Goal: Transaction & Acquisition: Purchase product/service

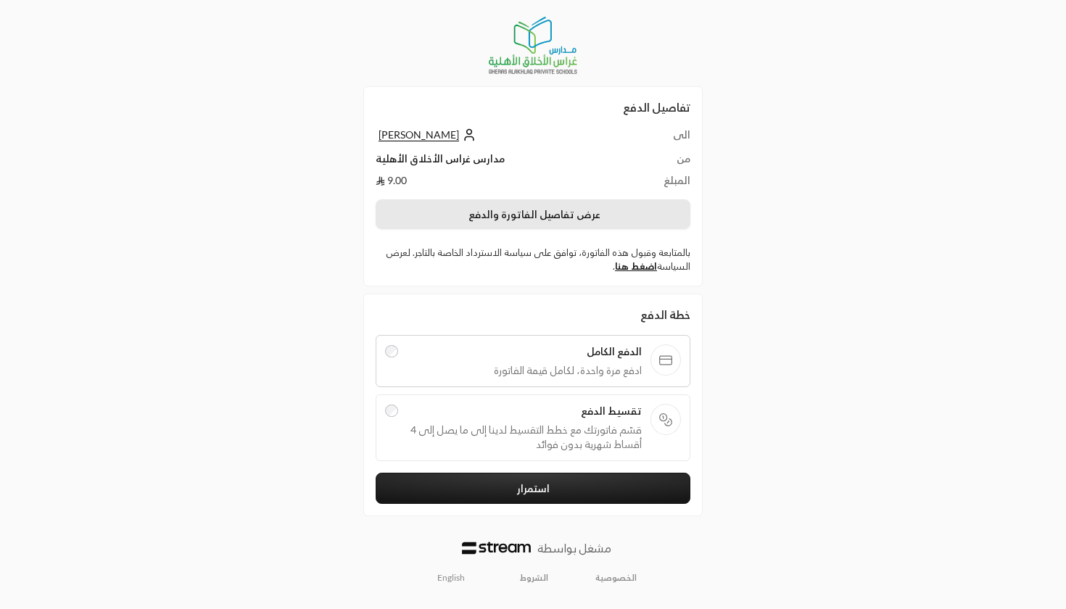
click at [572, 218] on button "عرض تفاصيل الفاتورة والدفع" at bounding box center [533, 215] width 315 height 30
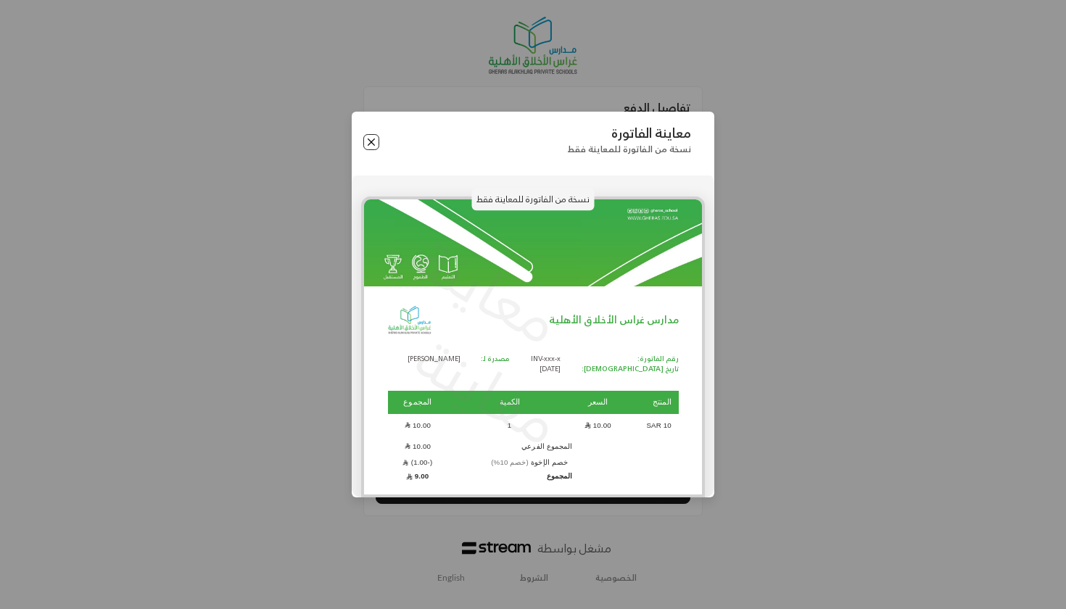
click at [363, 147] on button "Close" at bounding box center [371, 142] width 16 height 16
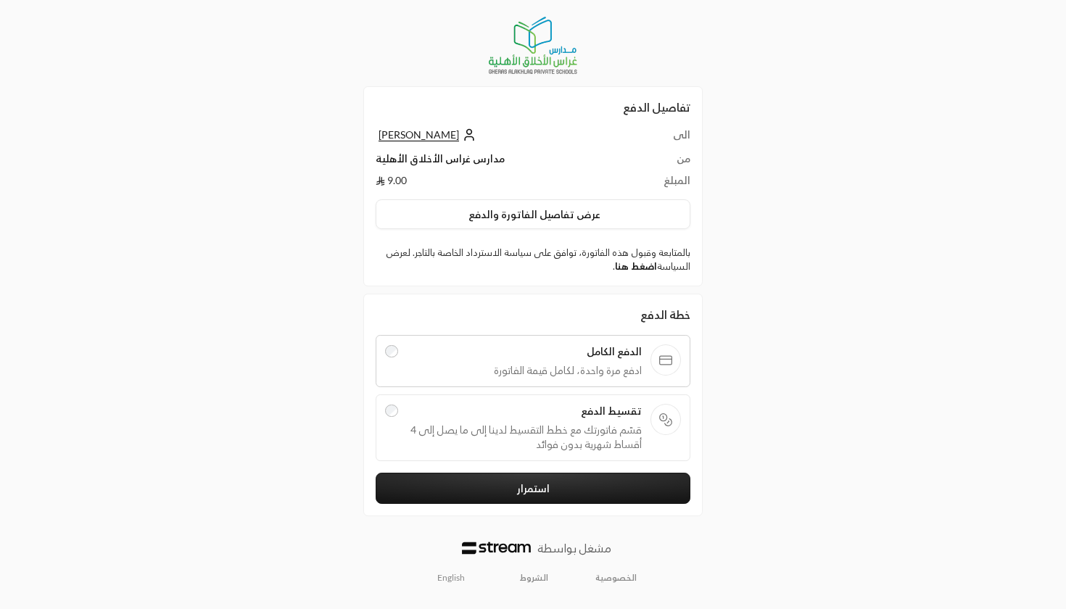
click at [633, 271] on link "اضغط هنا" at bounding box center [636, 266] width 42 height 12
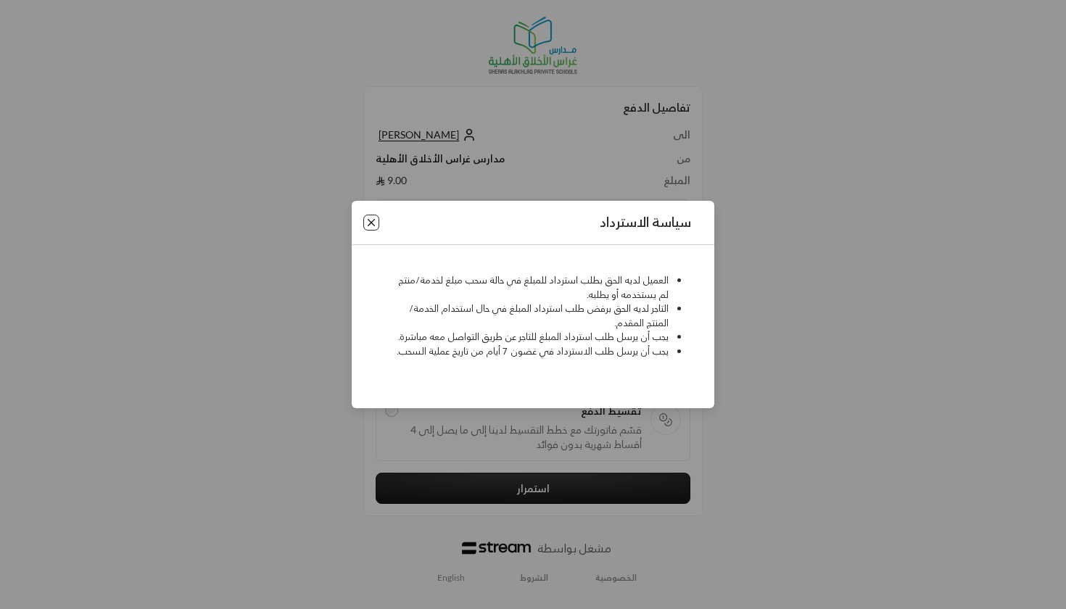
click at [373, 224] on button "Close" at bounding box center [371, 223] width 16 height 16
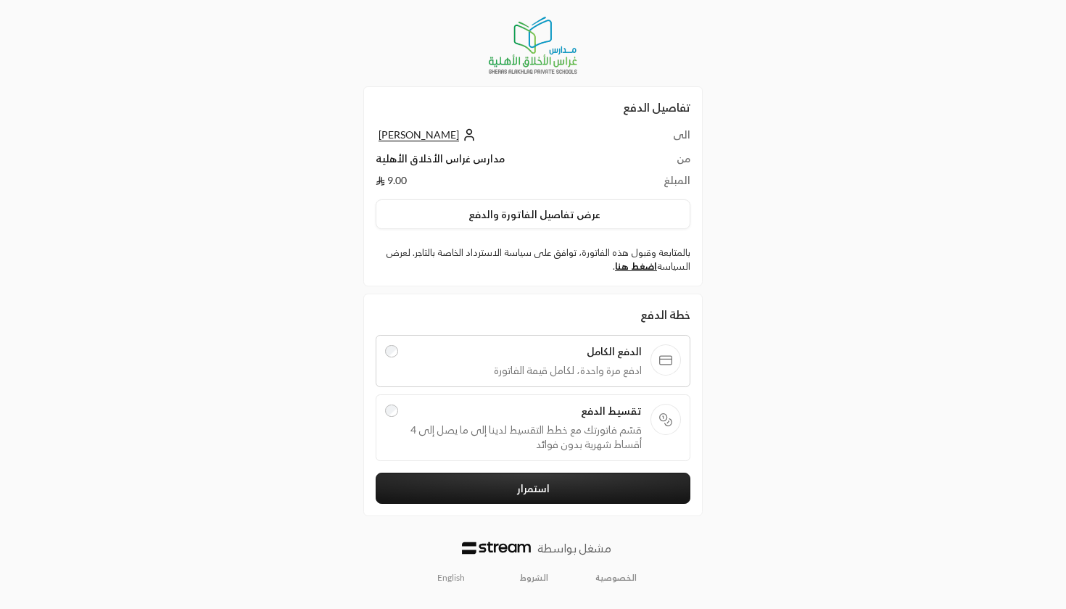
click at [445, 416] on span "تقسيط الدفع" at bounding box center [524, 411] width 235 height 15
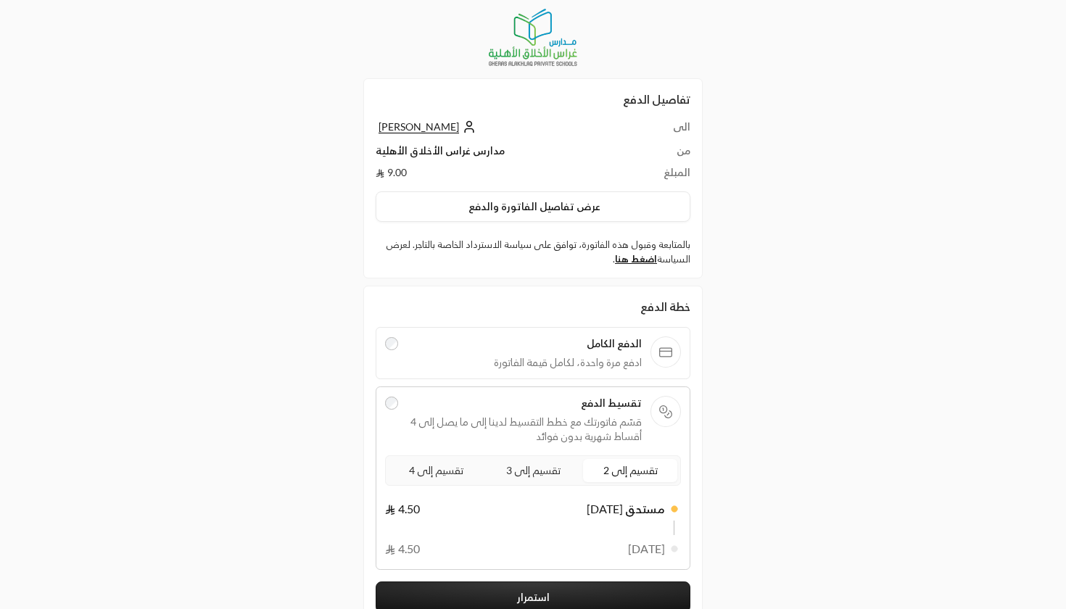
click at [451, 362] on span "ادفع مرة واحدة، لكامل قيمة الفاتورة" at bounding box center [524, 362] width 235 height 15
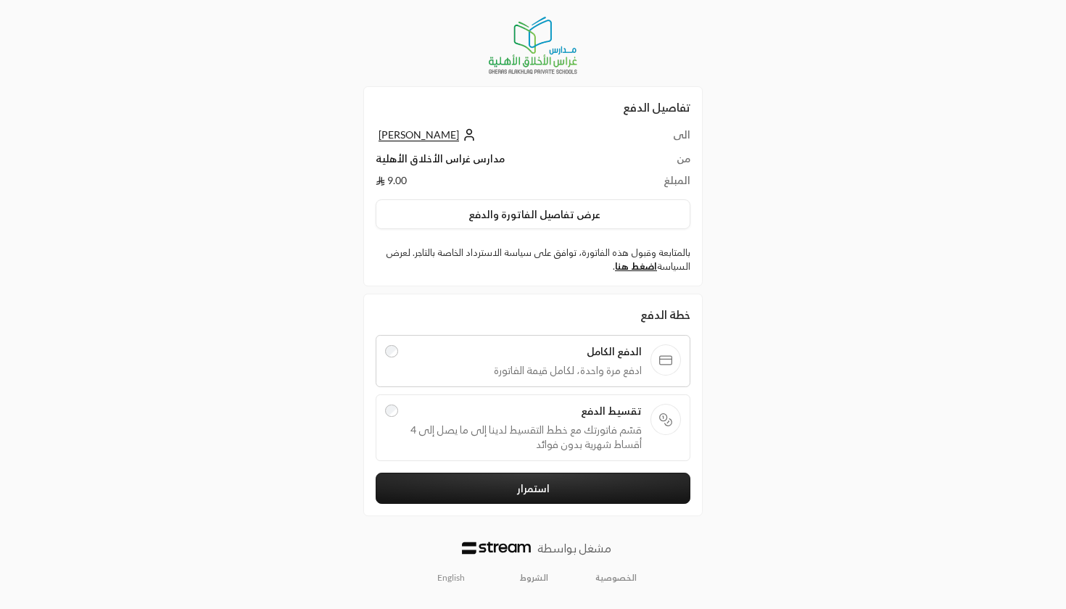
click at [510, 445] on span "قسّم فاتورتك مع خطط التقسيط لدينا إلى ما يصل إلى 4 أقساط شهرية بدون فوائد" at bounding box center [524, 437] width 235 height 29
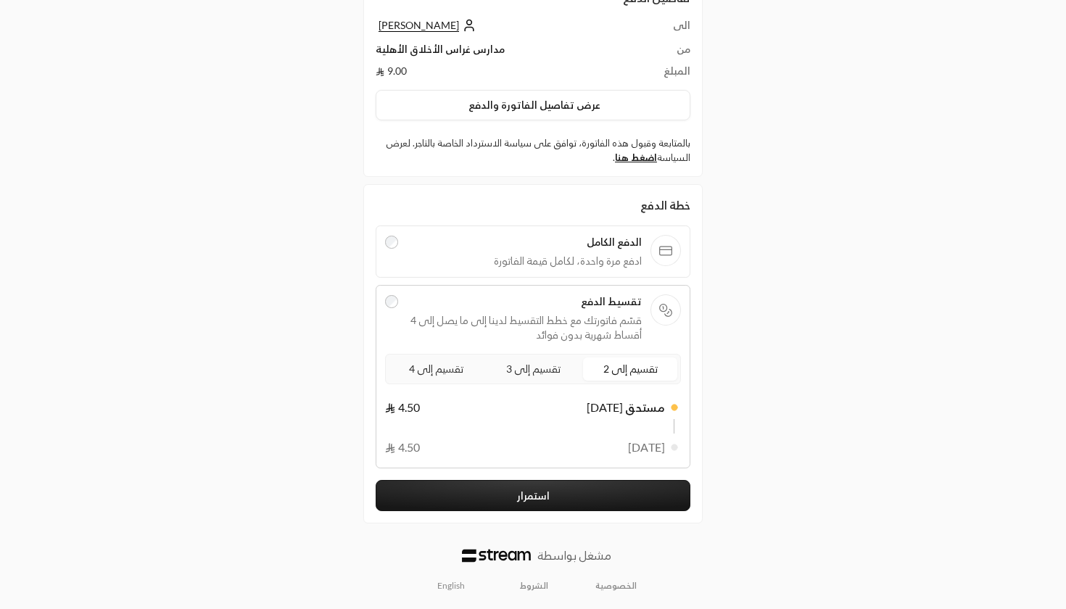
scroll to position [101, 0]
click at [559, 369] on span "تقسيم إلى 3" at bounding box center [533, 370] width 60 height 18
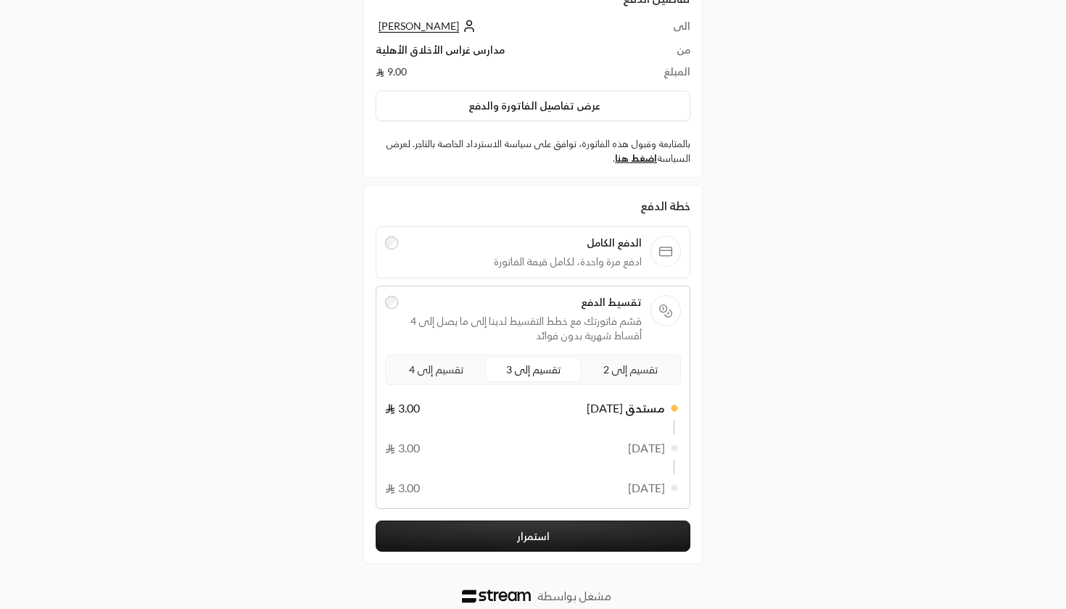
click at [436, 374] on span "تقسيم إلى 4" at bounding box center [436, 370] width 60 height 18
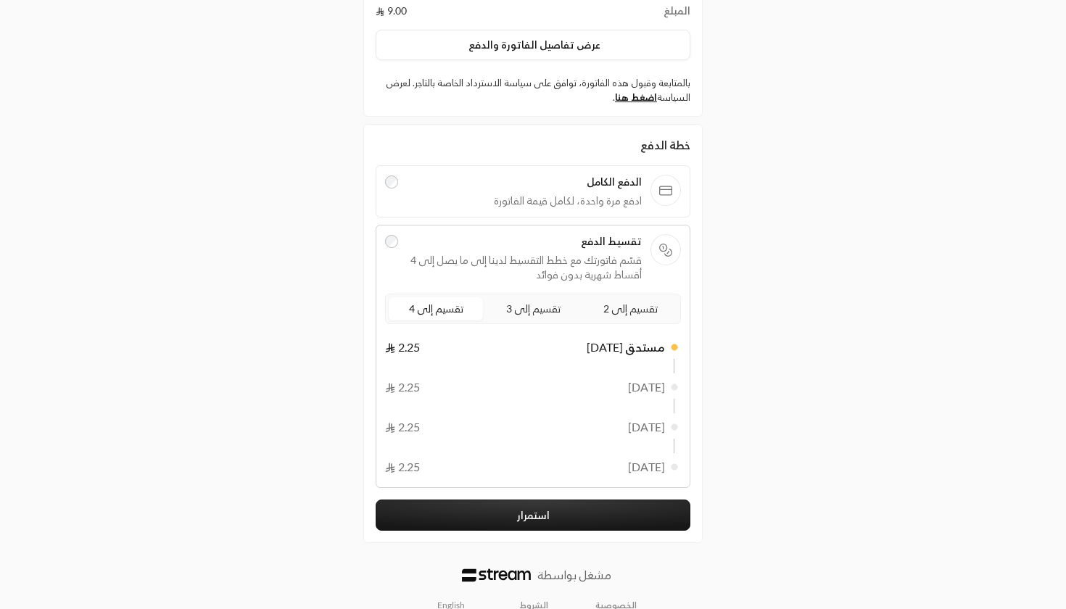
scroll to position [181, 0]
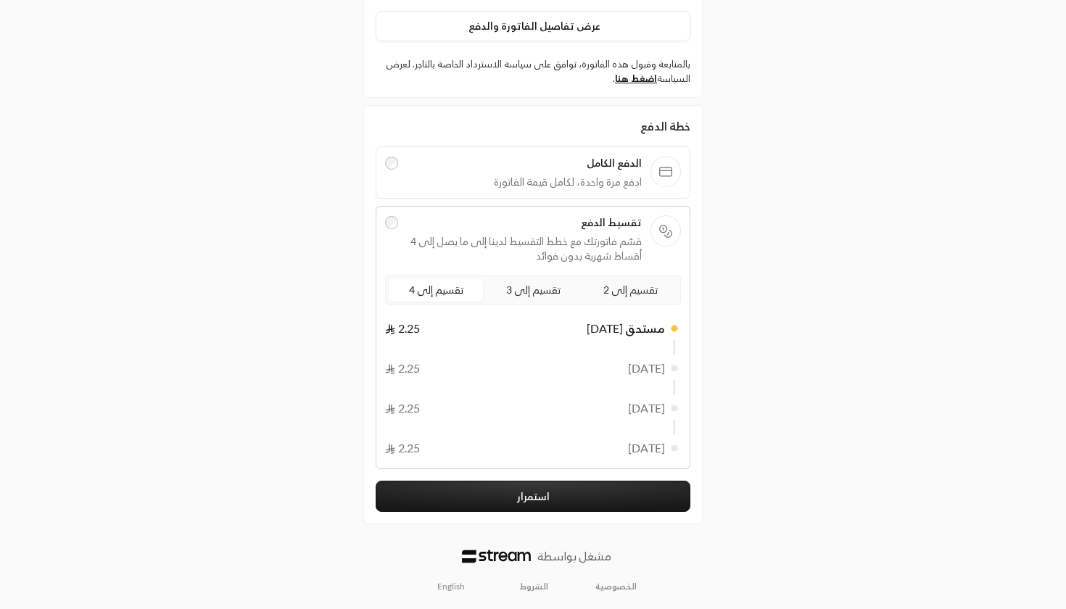
click at [545, 503] on button "استمرار" at bounding box center [533, 496] width 315 height 31
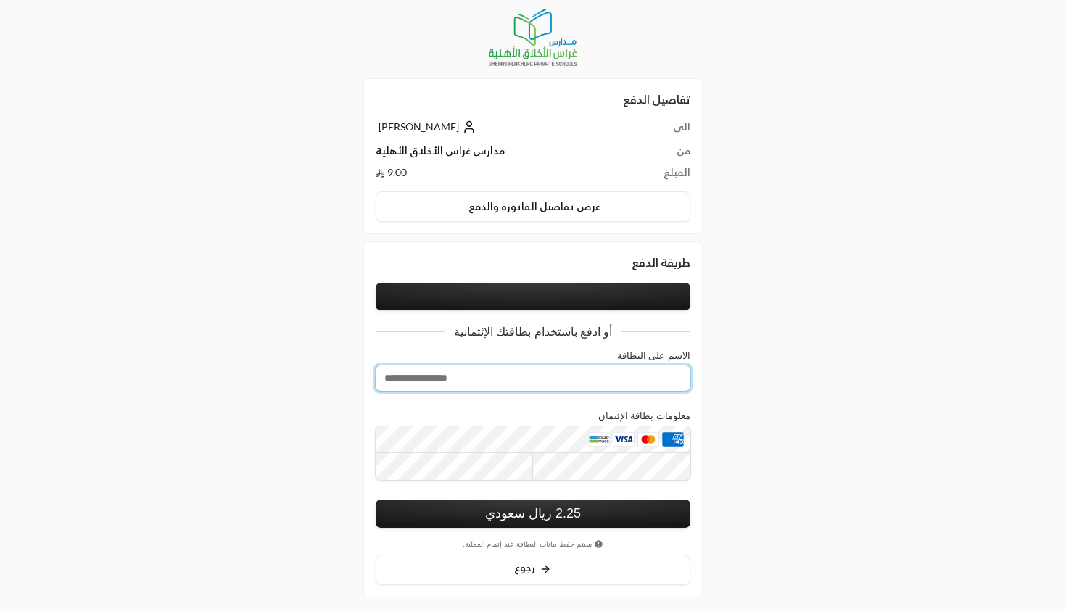
click at [484, 388] on input "الاسم على البطاقة" at bounding box center [533, 378] width 315 height 25
click at [613, 422] on label "معلومات بطاقة الإئتمان" at bounding box center [645, 416] width 92 height 11
click at [527, 294] on button at bounding box center [533, 297] width 315 height 28
click at [453, 303] on button at bounding box center [533, 297] width 315 height 28
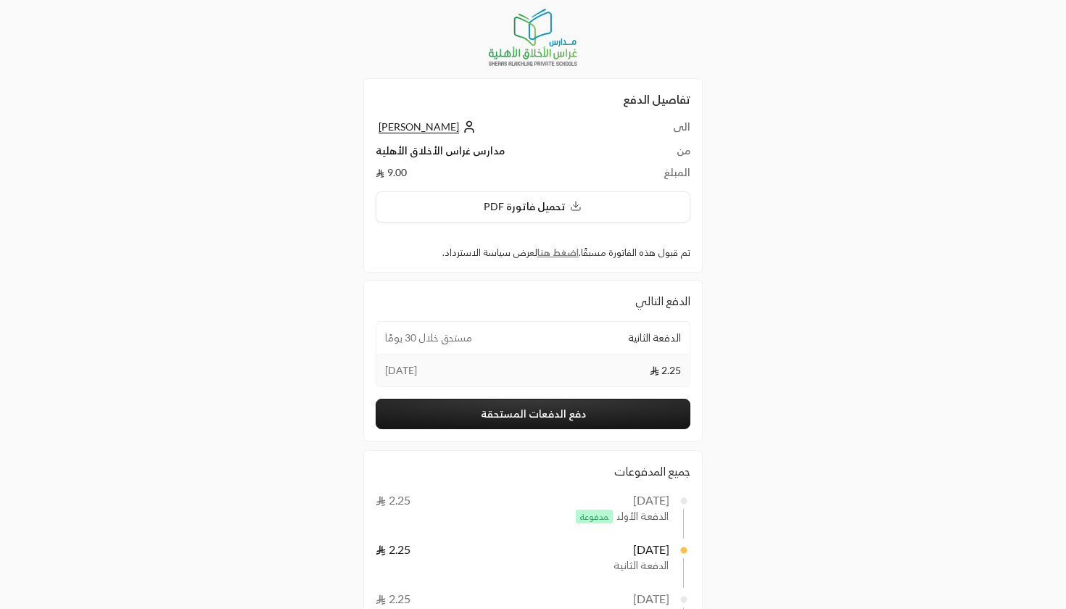
scroll to position [46, 0]
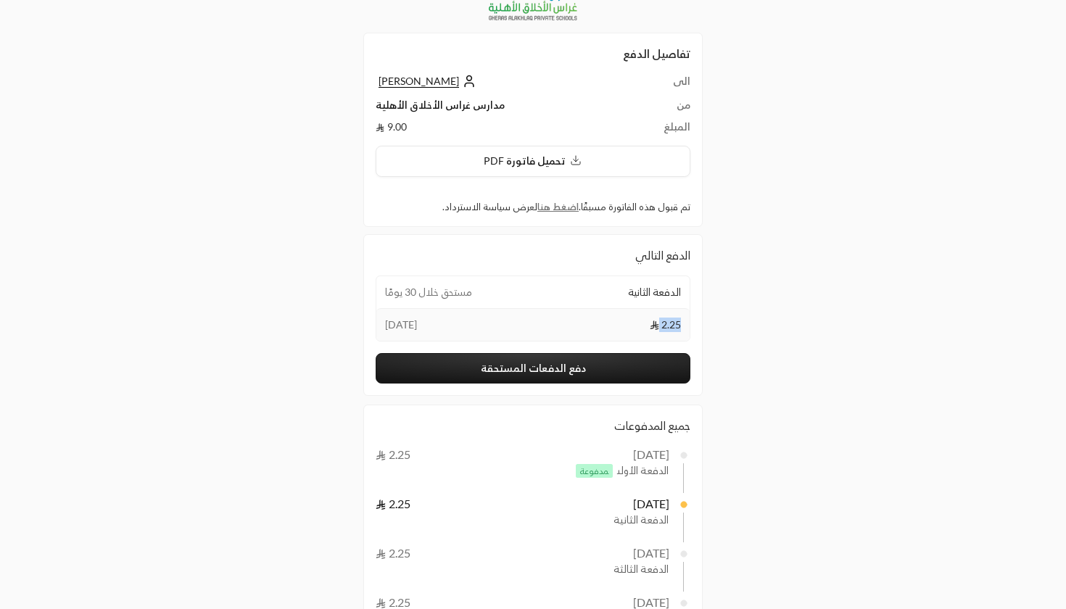
drag, startPoint x: 649, startPoint y: 318, endPoint x: 704, endPoint y: 322, distance: 54.5
click at [704, 323] on div "الدفع التالي الدفعة الثانية مستحق خلال 30 يومًا 2.25 [DATE] دفع الدفعات المستحق…" at bounding box center [533, 436] width 354 height 405
click at [596, 330] on div "2.25 [DATE]" at bounding box center [533, 324] width 313 height 33
drag, startPoint x: 419, startPoint y: 326, endPoint x: 400, endPoint y: 326, distance: 19.6
click at [400, 326] on div "2.25 [DATE]" at bounding box center [533, 324] width 313 height 33
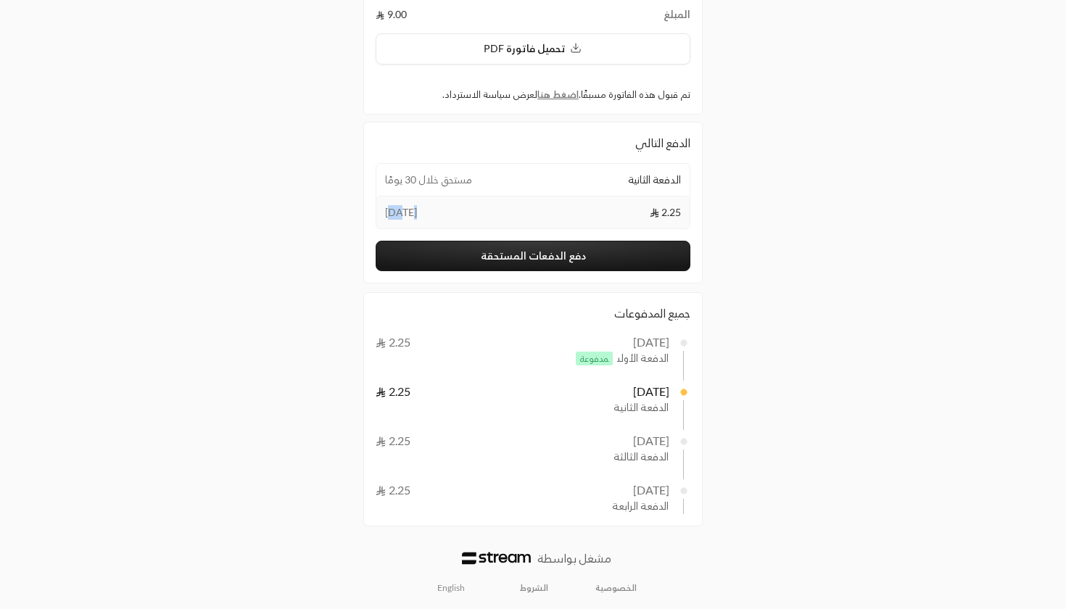
scroll to position [157, 0]
drag, startPoint x: 650, startPoint y: 364, endPoint x: 583, endPoint y: 364, distance: 66.7
click at [583, 364] on span "الدفعة الأولى مدفوعة" at bounding box center [620, 359] width 97 height 15
drag, startPoint x: 585, startPoint y: 343, endPoint x: 677, endPoint y: 342, distance: 91.4
click at [678, 342] on span "[DATE] 2.25" at bounding box center [533, 342] width 315 height 17
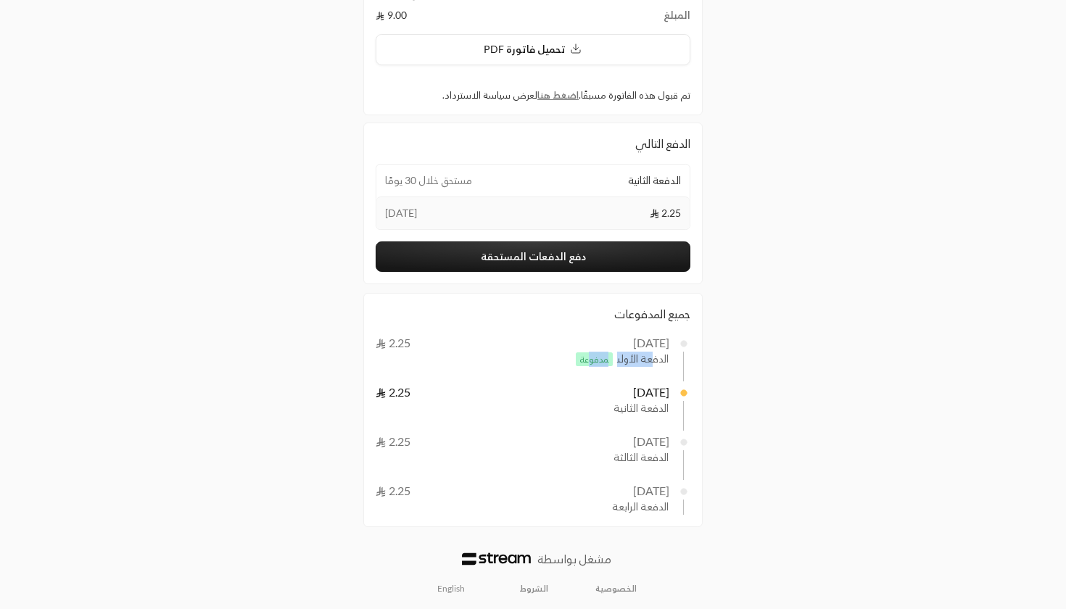
drag, startPoint x: 595, startPoint y: 398, endPoint x: 680, endPoint y: 398, distance: 84.9
click at [681, 399] on span "[DATE] 2.25" at bounding box center [533, 392] width 315 height 17
drag, startPoint x: 586, startPoint y: 456, endPoint x: 663, endPoint y: 454, distance: 76.9
click at [663, 454] on div "الدفعة الثالثة" at bounding box center [534, 458] width 270 height 15
drag, startPoint x: 610, startPoint y: 501, endPoint x: 702, endPoint y: 499, distance: 91.4
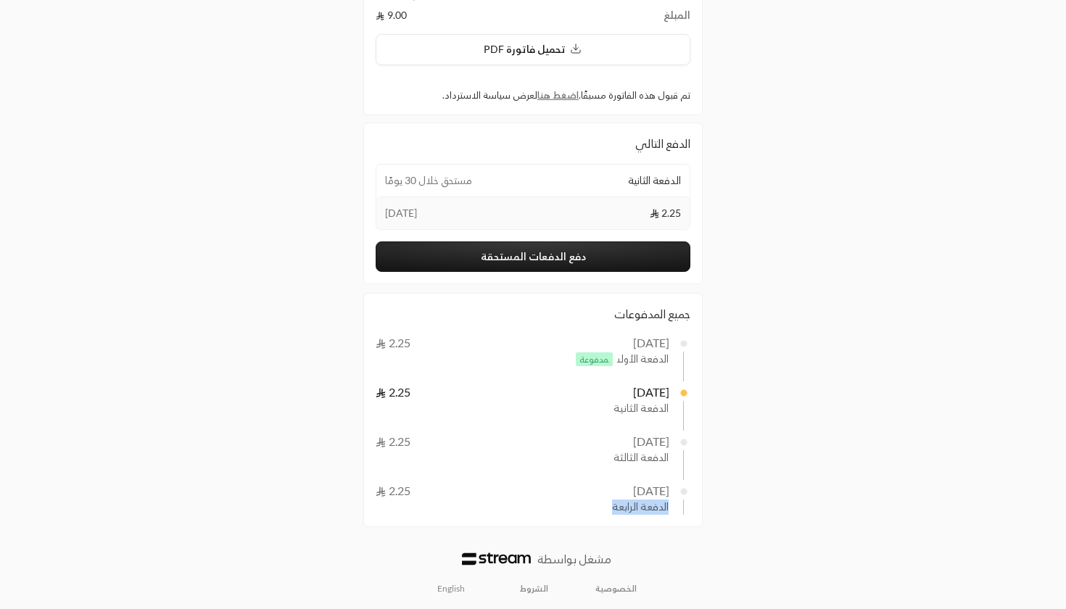
click at [702, 500] on div "جميع المدفوعات [DATE] 2.25 الدفعة الأولى مدفوعة [DATE] 2.25 الدفعة الثانية [DAT…" at bounding box center [533, 410] width 340 height 234
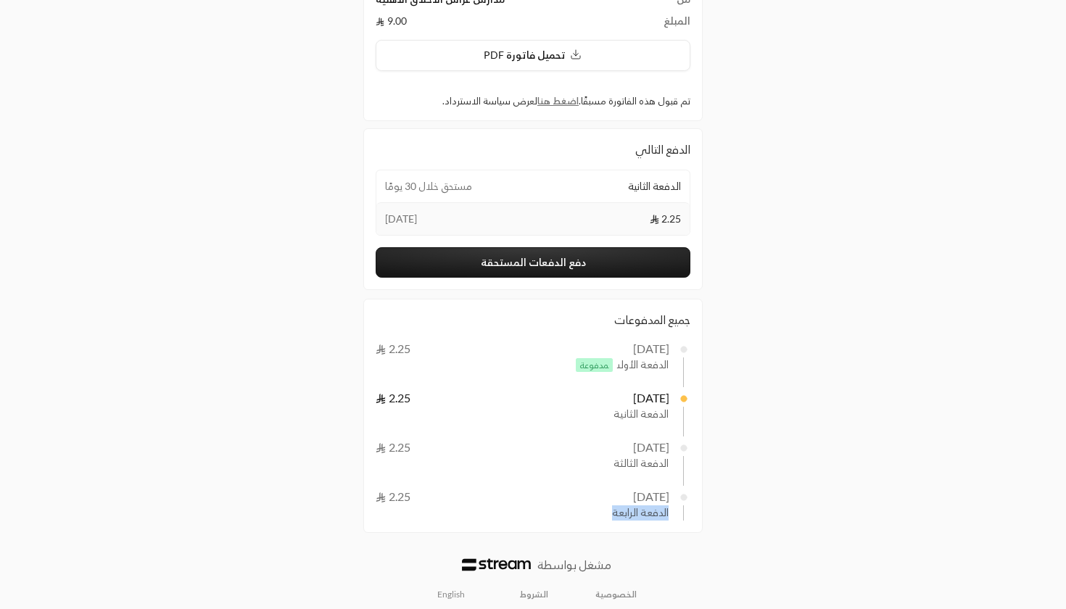
scroll to position [152, 0]
click at [527, 255] on button "دفع الدفعات المستحقة" at bounding box center [533, 262] width 315 height 30
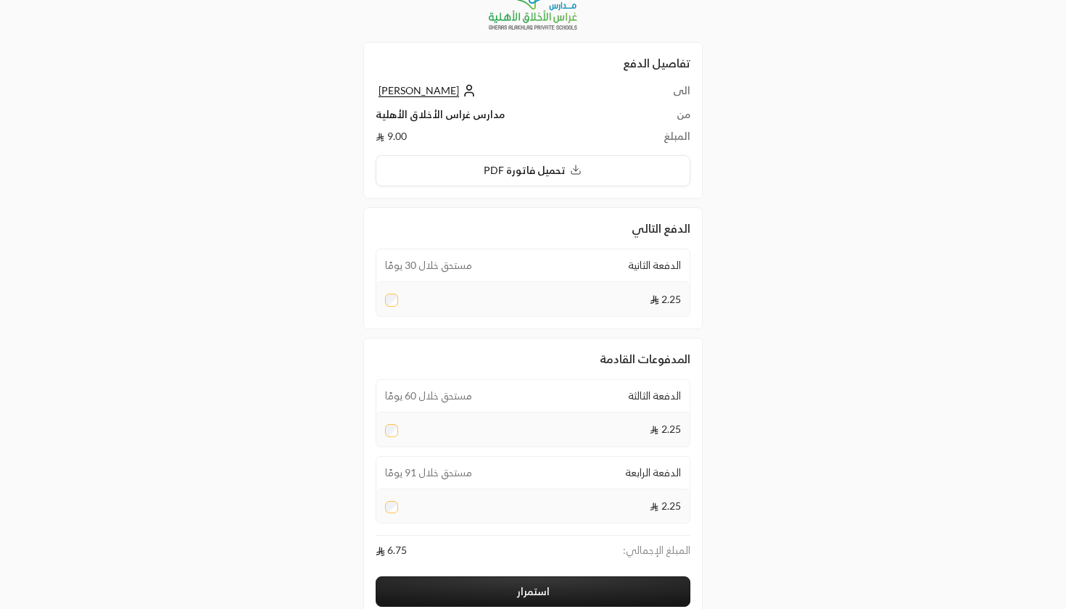
scroll to position [35, 0]
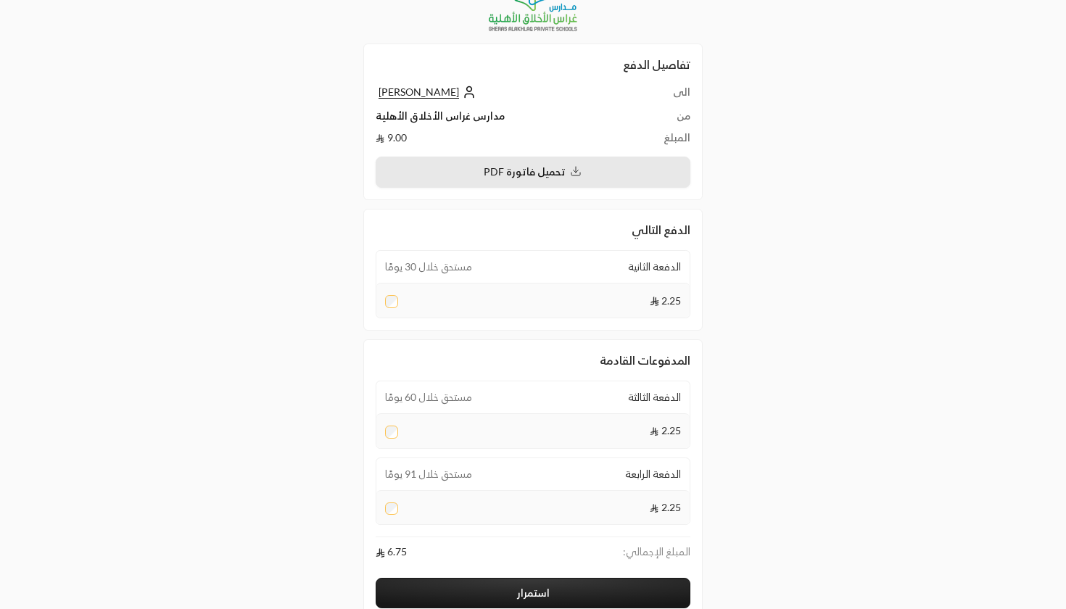
click at [479, 180] on button "تحميل فاتورة PDF" at bounding box center [533, 172] width 315 height 31
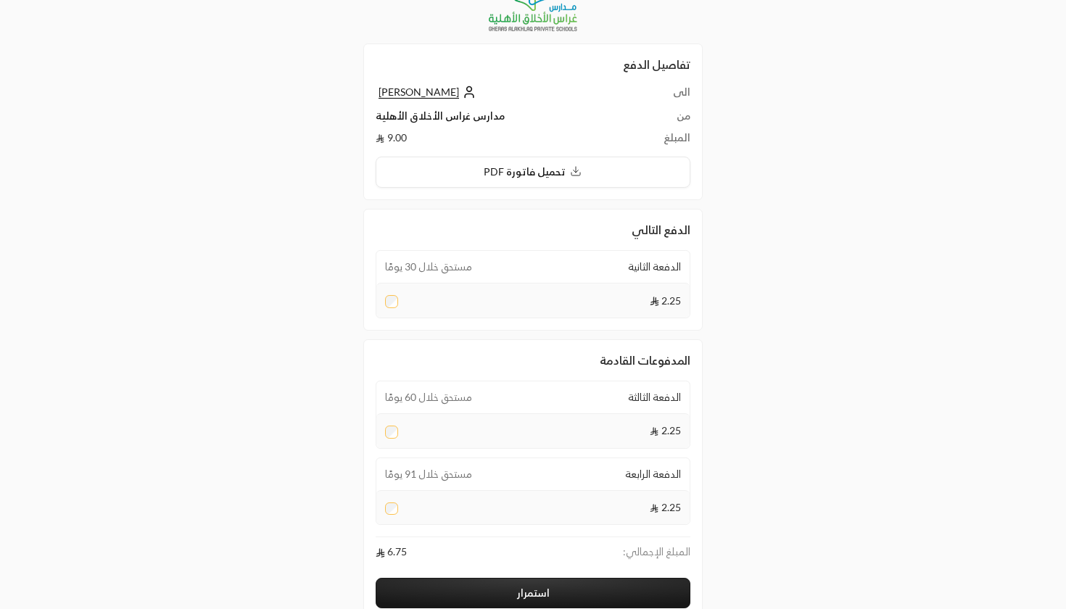
click at [865, 278] on div "تفاصيل الدفع الى [PERSON_NAME] من مدارس غراس الأخلاق الأهلية المبلغ 9.00 تحميل …" at bounding box center [533, 359] width 1066 height 789
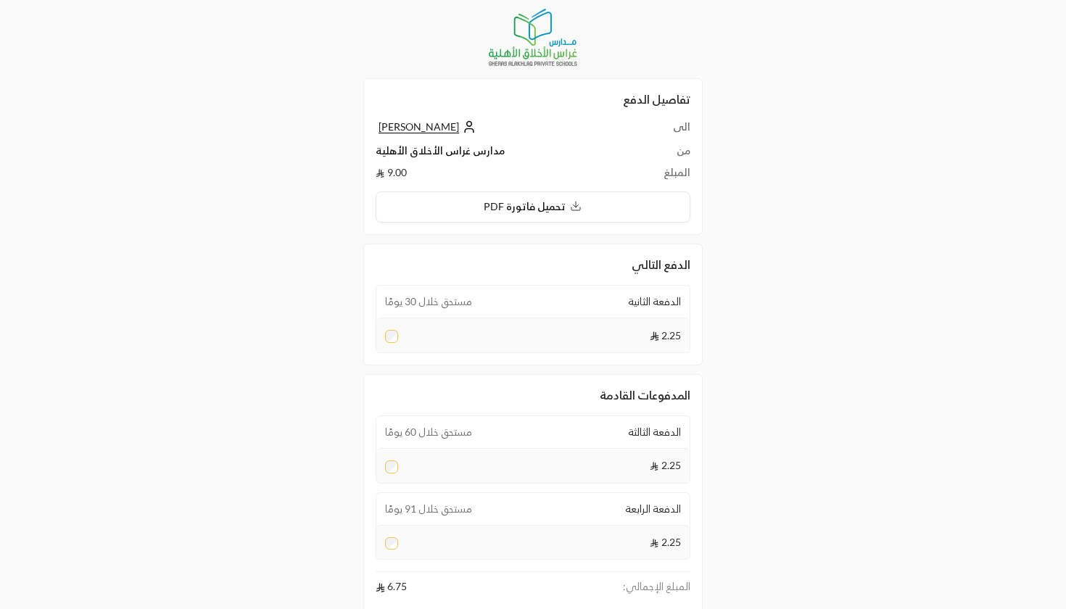
scroll to position [0, 0]
